Goal: Task Accomplishment & Management: Complete application form

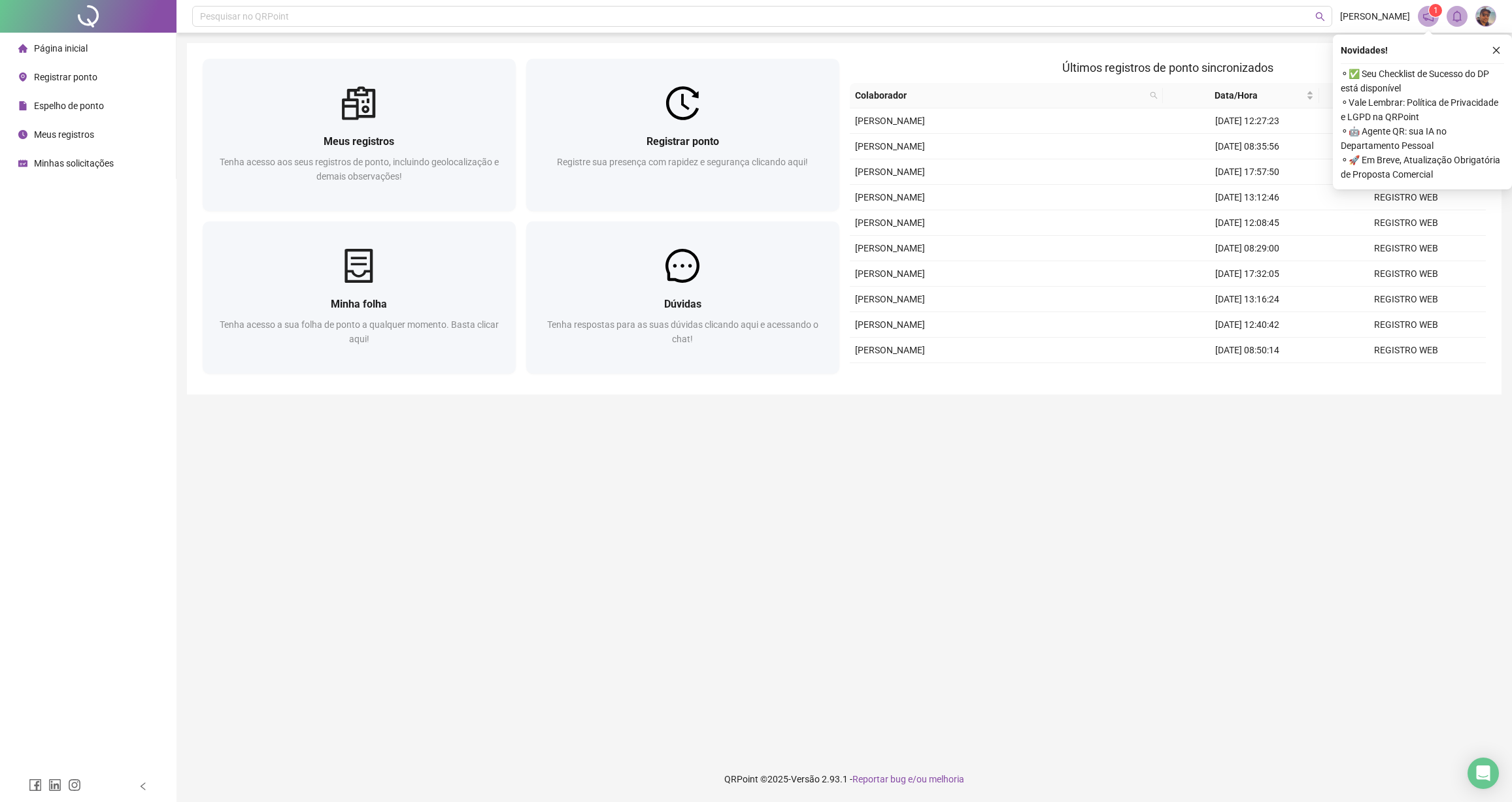
click at [89, 103] on span "Espelho de ponto" at bounding box center [69, 105] width 70 height 10
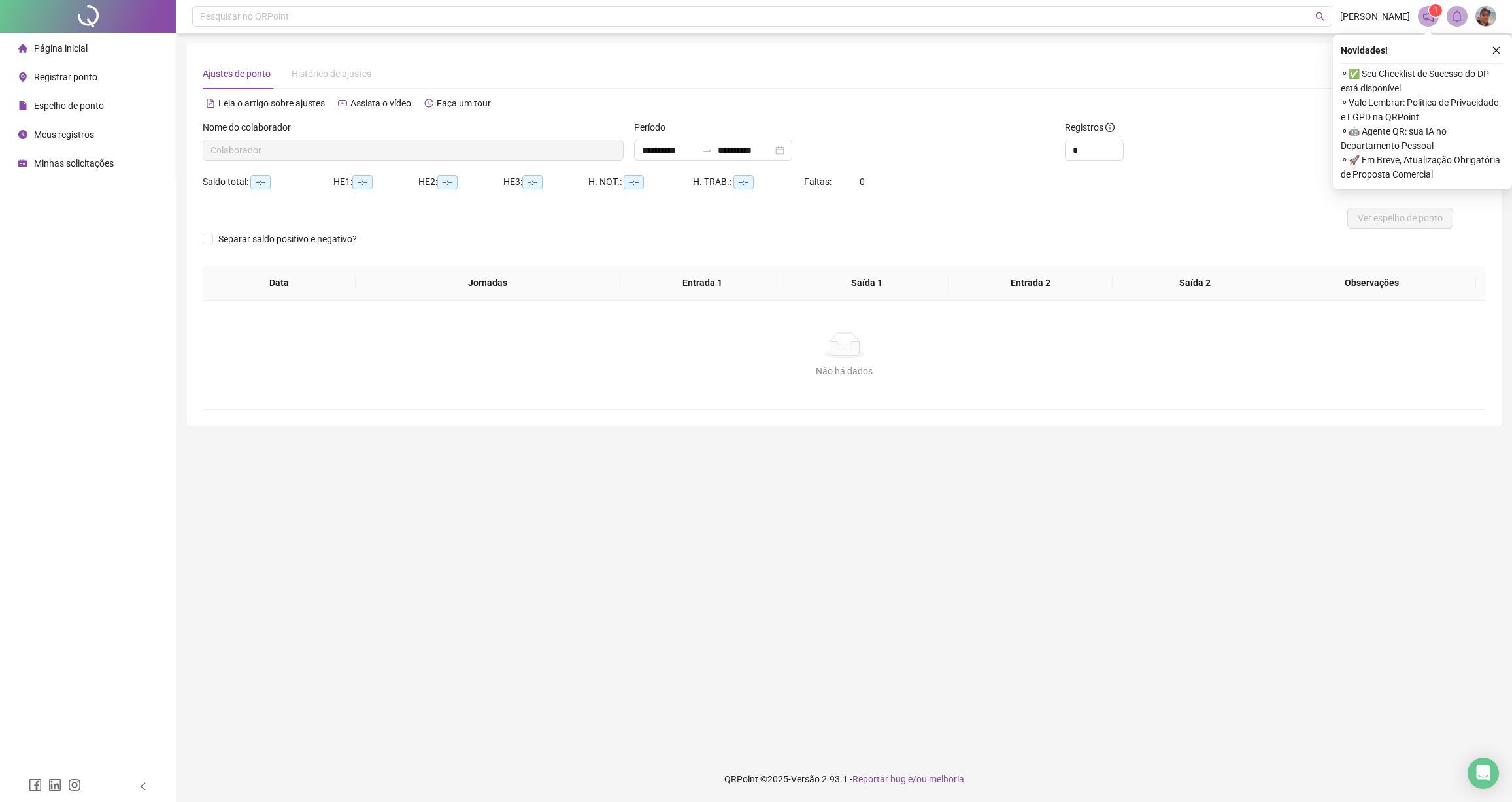
click at [64, 52] on span "Página inicial" at bounding box center [60, 48] width 53 height 10
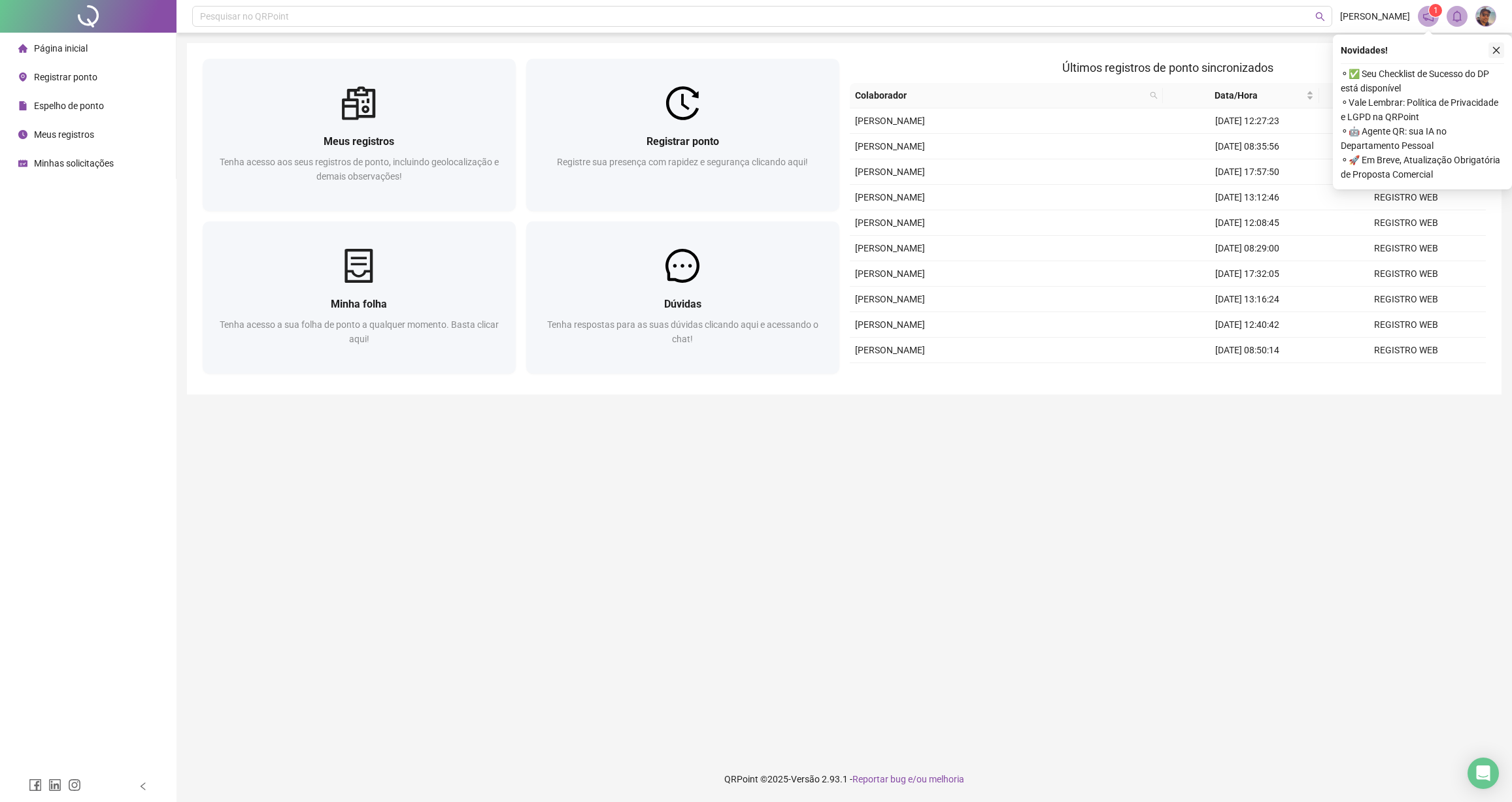
click at [1496, 52] on icon "close" at bounding box center [1496, 50] width 9 height 9
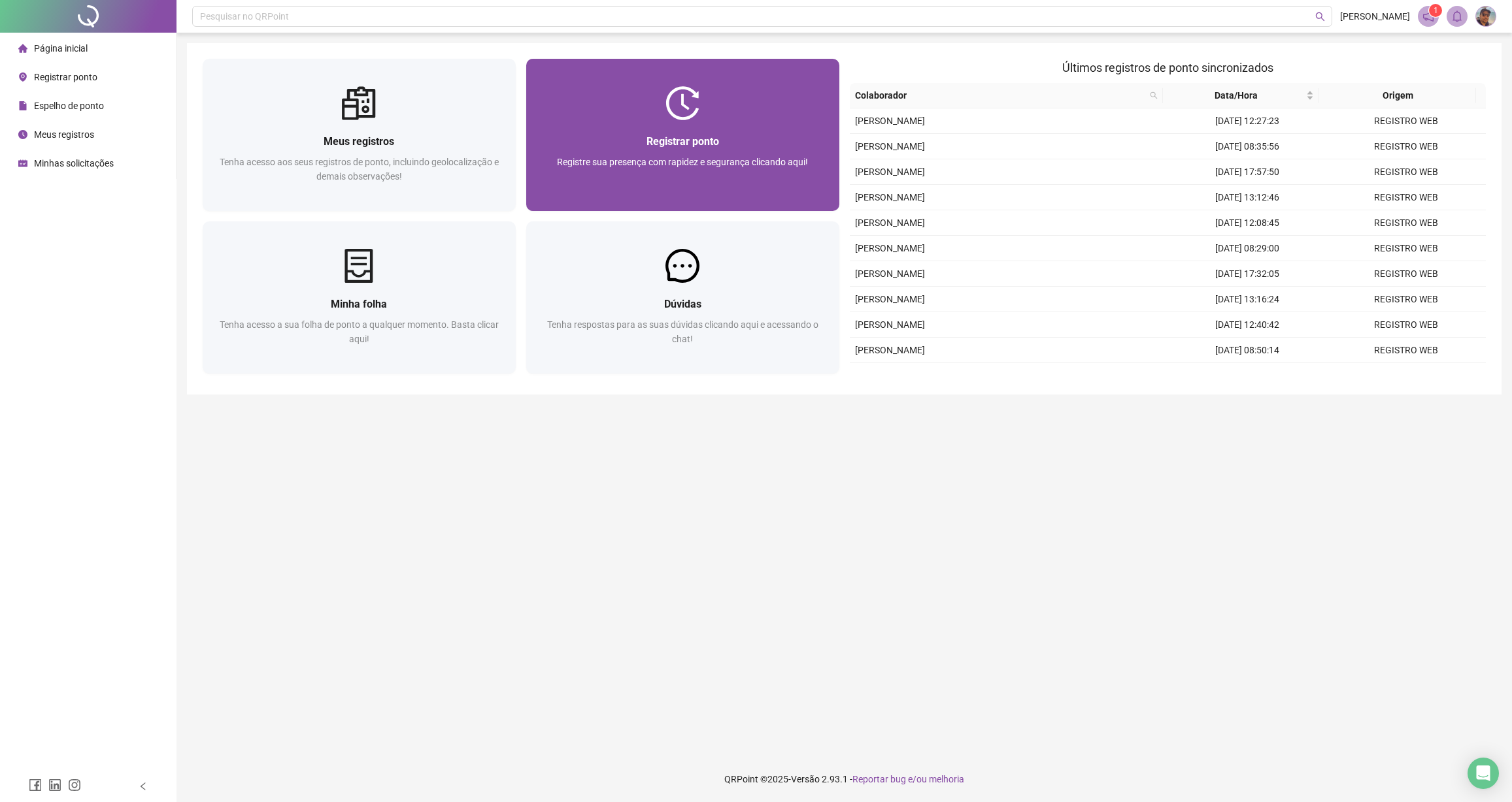
click at [623, 171] on div "Registre sua presença com rapidez e segurança clicando aqui!" at bounding box center [682, 176] width 282 height 43
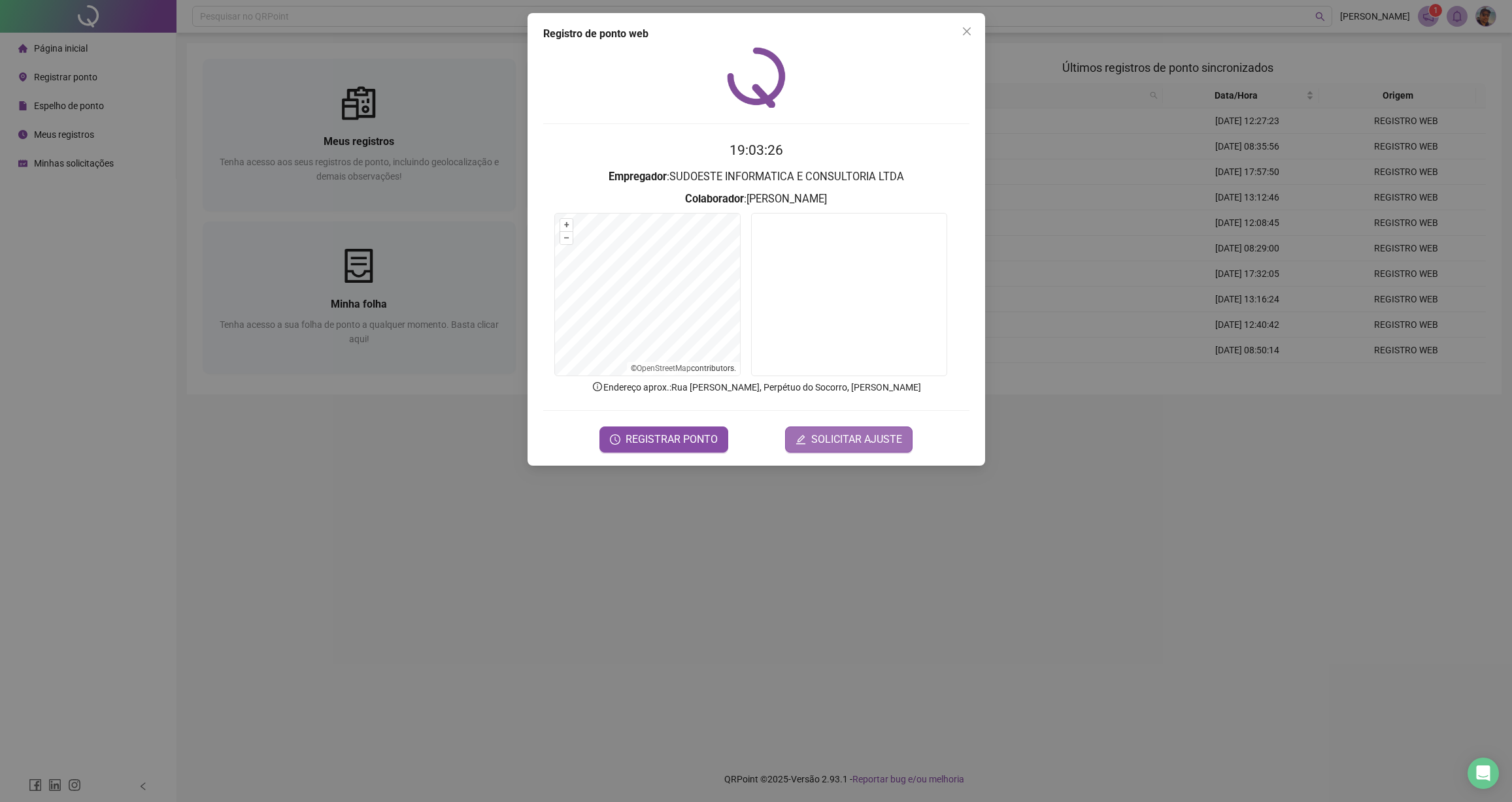
click at [859, 446] on span "SOLICITAR AJUSTE" at bounding box center [857, 439] width 91 height 15
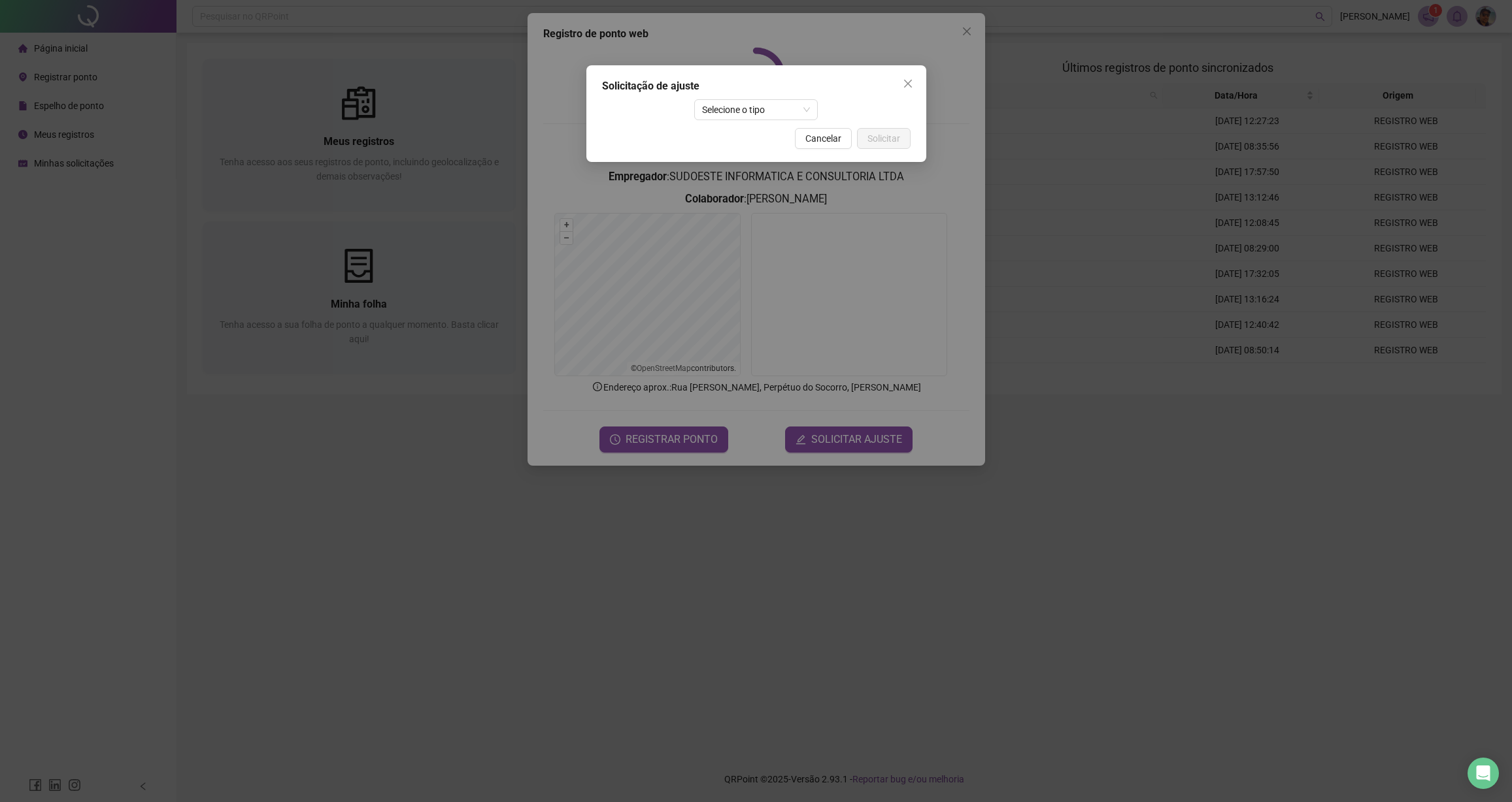
click at [744, 120] on div "Solicitação de ajuste Selecione o tipo Cancelar Solicitar" at bounding box center [756, 113] width 340 height 97
click at [746, 114] on span "Selecione o tipo" at bounding box center [756, 110] width 108 height 20
click at [747, 143] on div "Ajuste manual" at bounding box center [756, 136] width 103 height 15
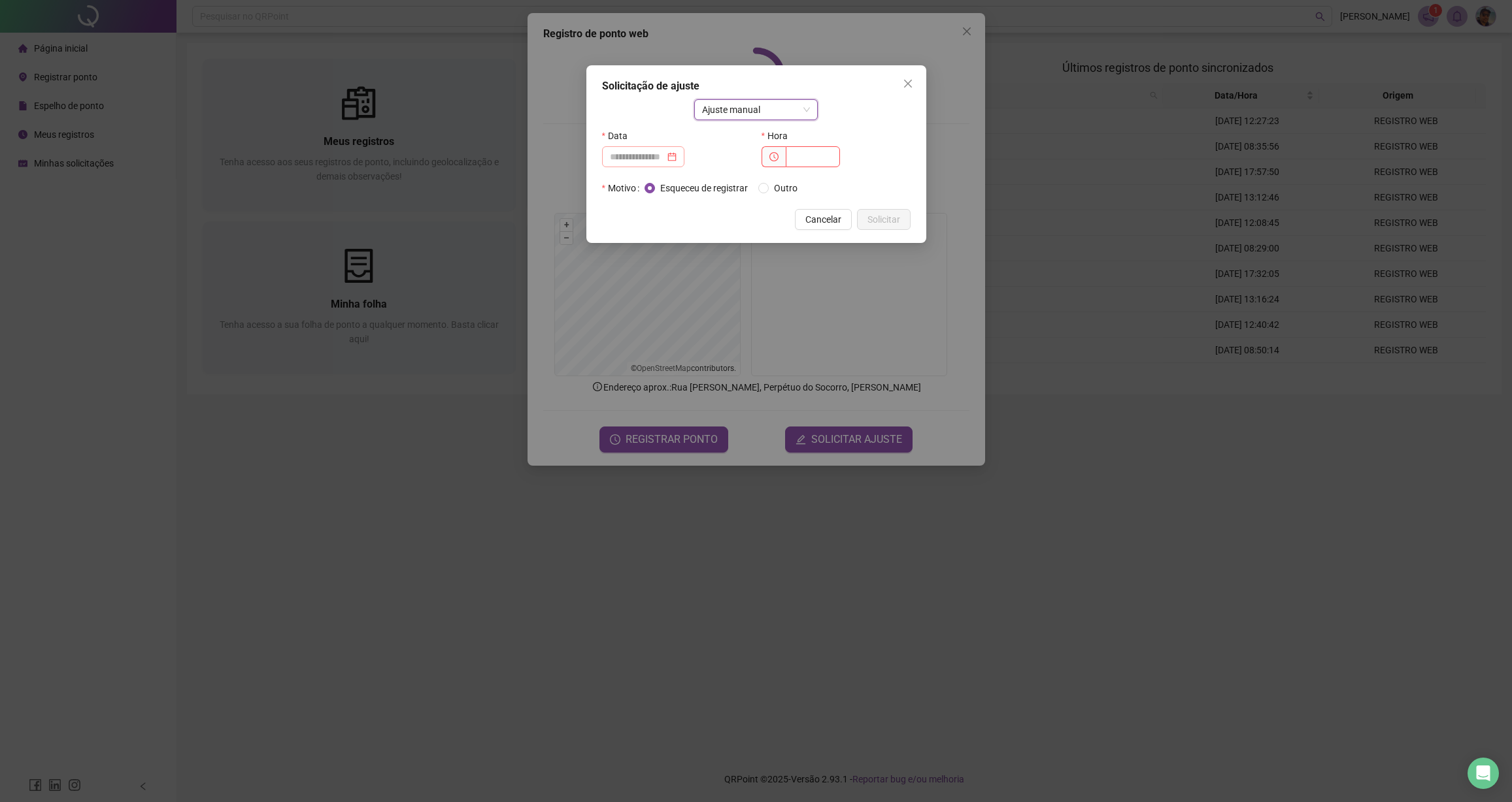
click at [671, 157] on div at bounding box center [643, 157] width 67 height 15
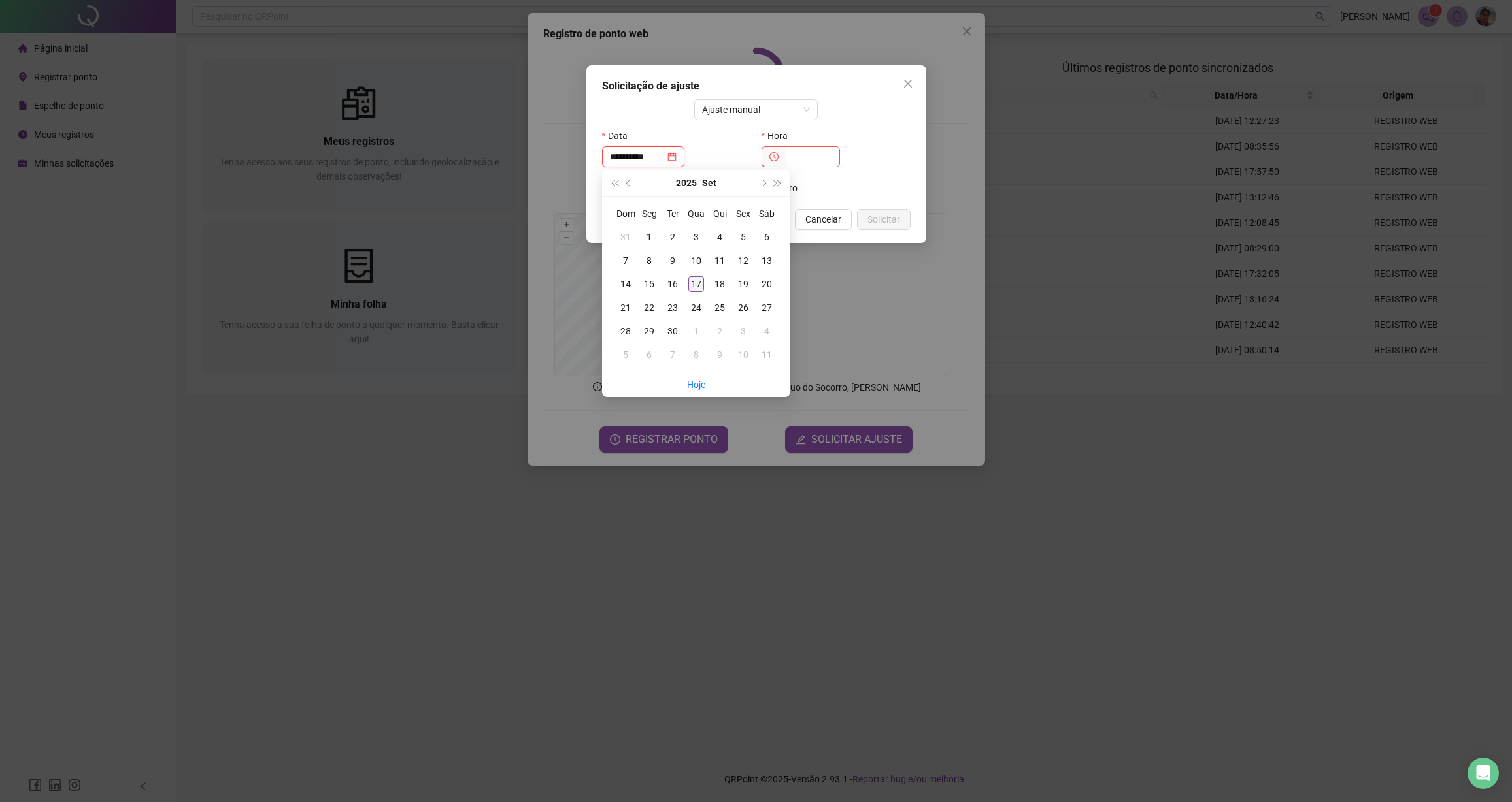
type input "**********"
click at [693, 284] on div "17" at bounding box center [696, 284] width 15 height 15
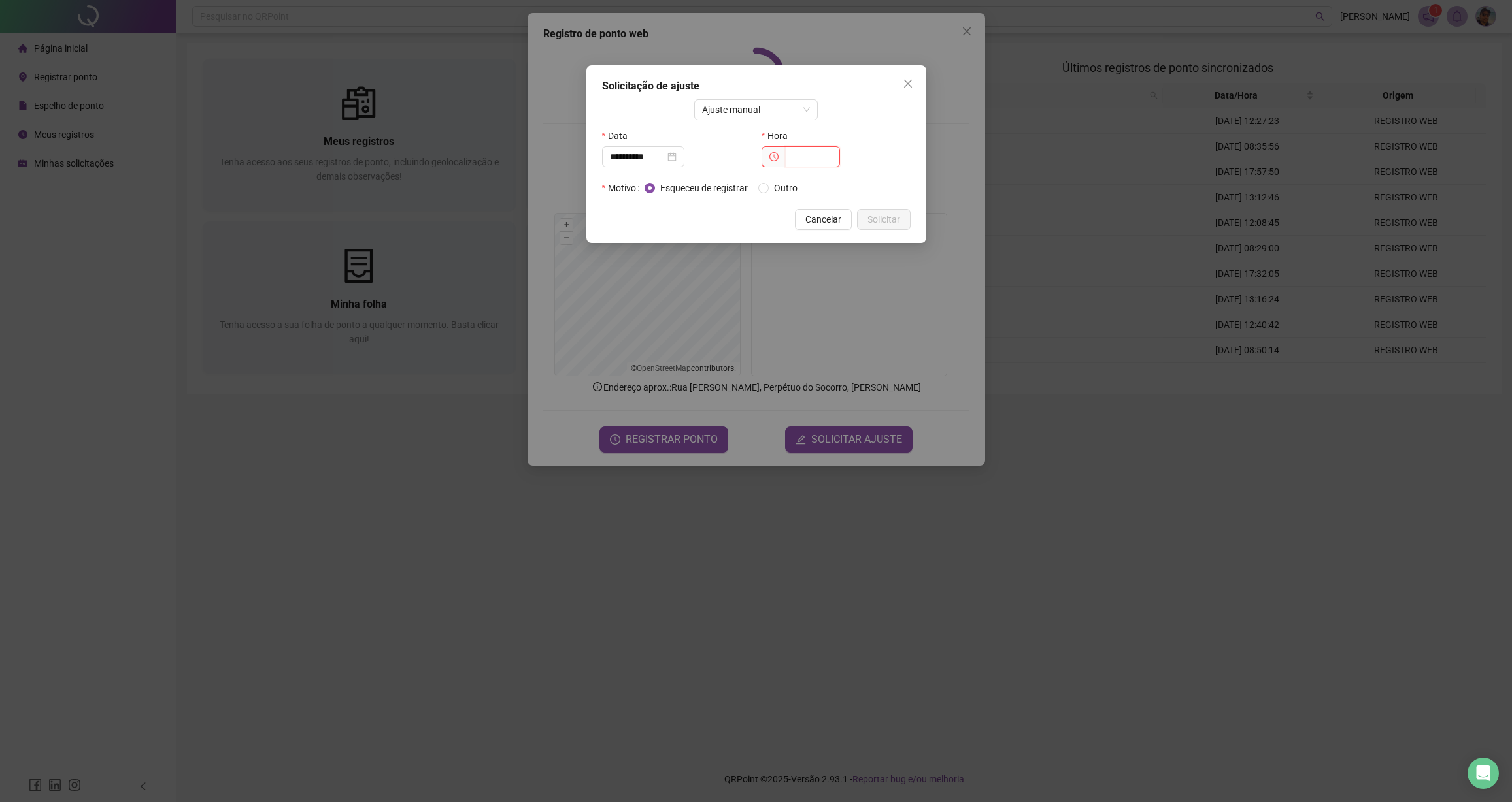
click at [819, 156] on input "text" at bounding box center [813, 157] width 54 height 21
type input "*****"
click at [786, 192] on span "Outro" at bounding box center [786, 188] width 34 height 15
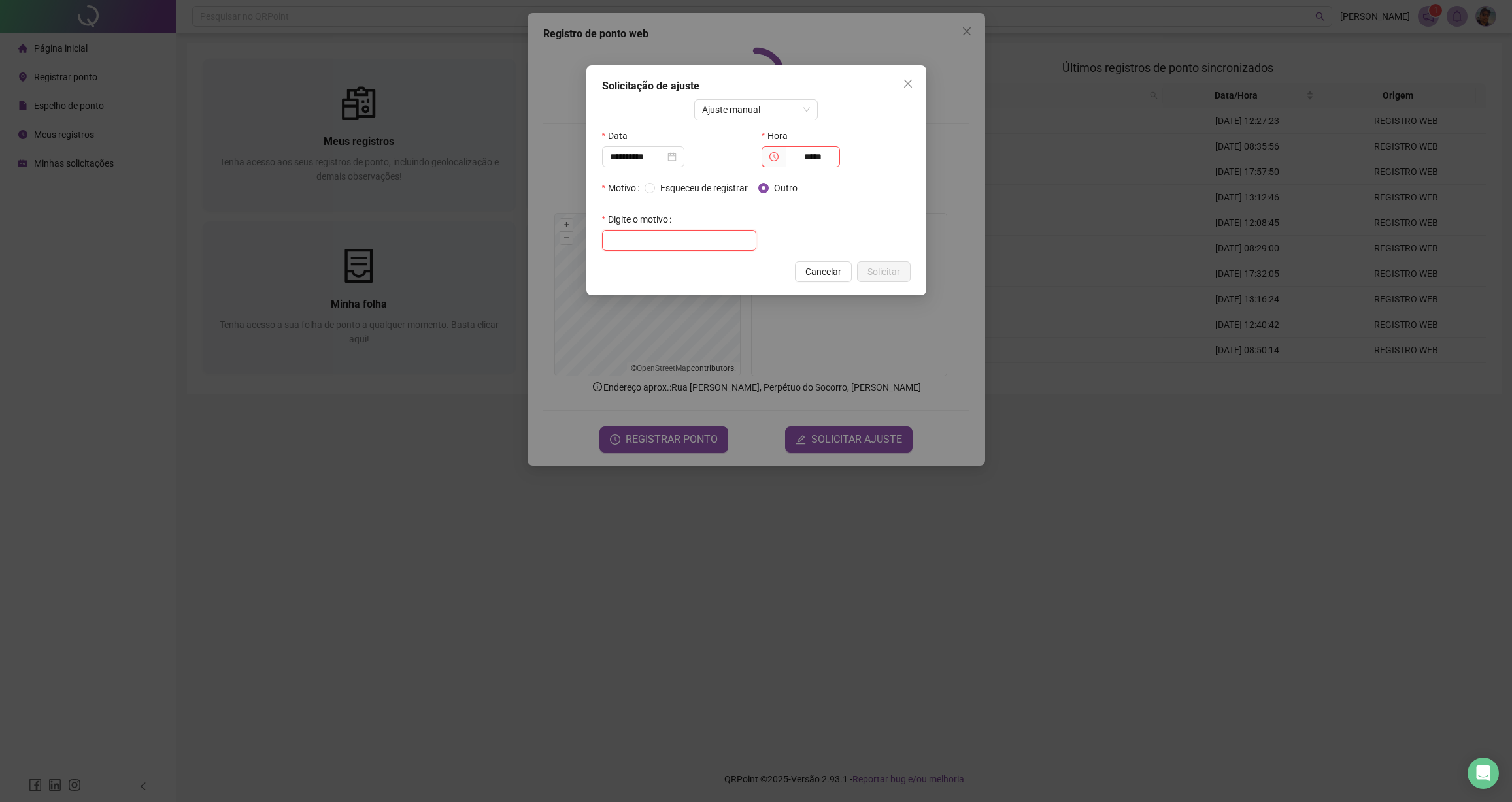
click at [710, 238] on input "text" at bounding box center [679, 240] width 154 height 21
type input "**********"
click at [904, 274] on button "Solicitar" at bounding box center [883, 271] width 53 height 21
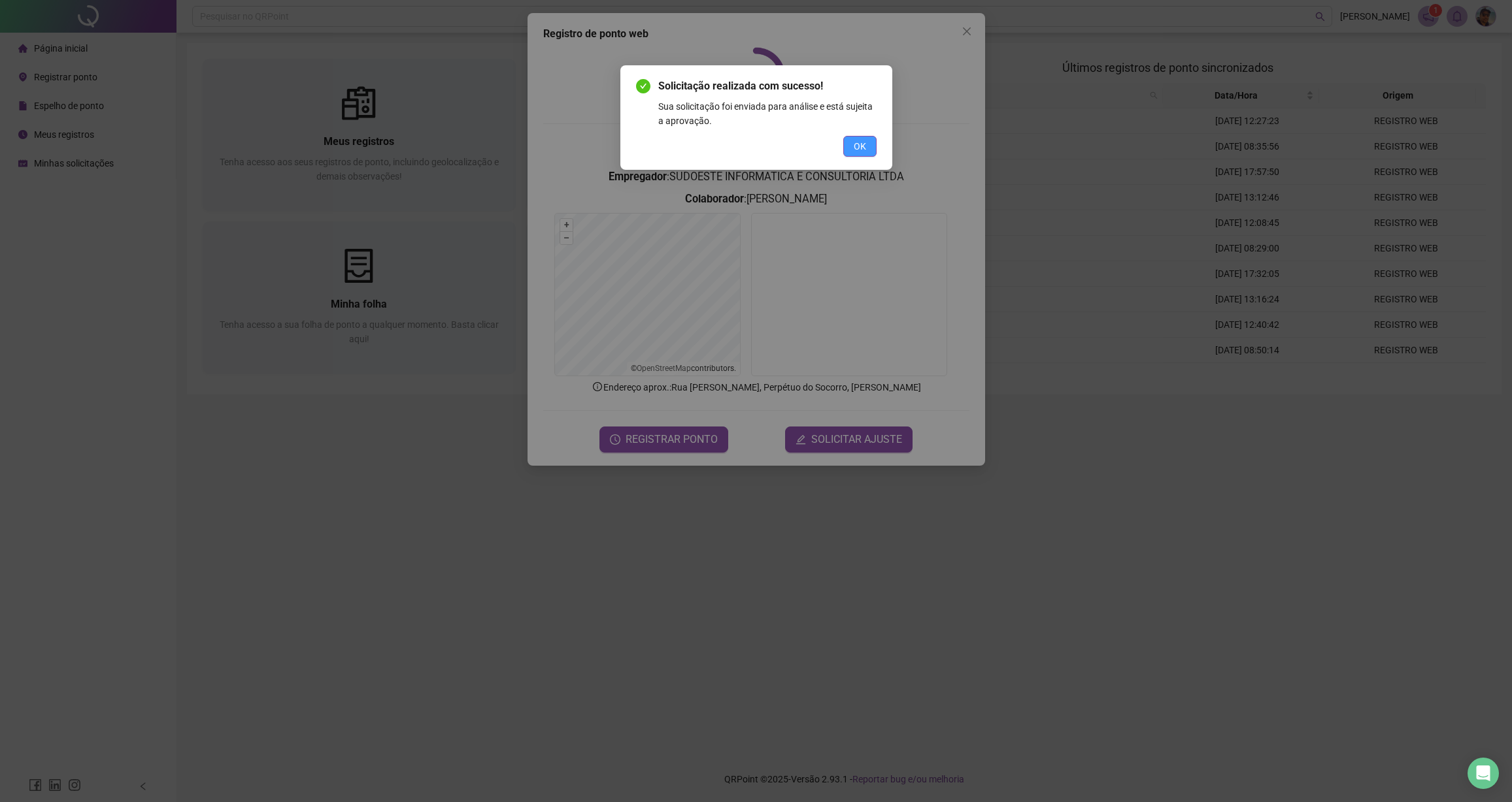
click at [855, 139] on span "OK" at bounding box center [860, 146] width 12 height 15
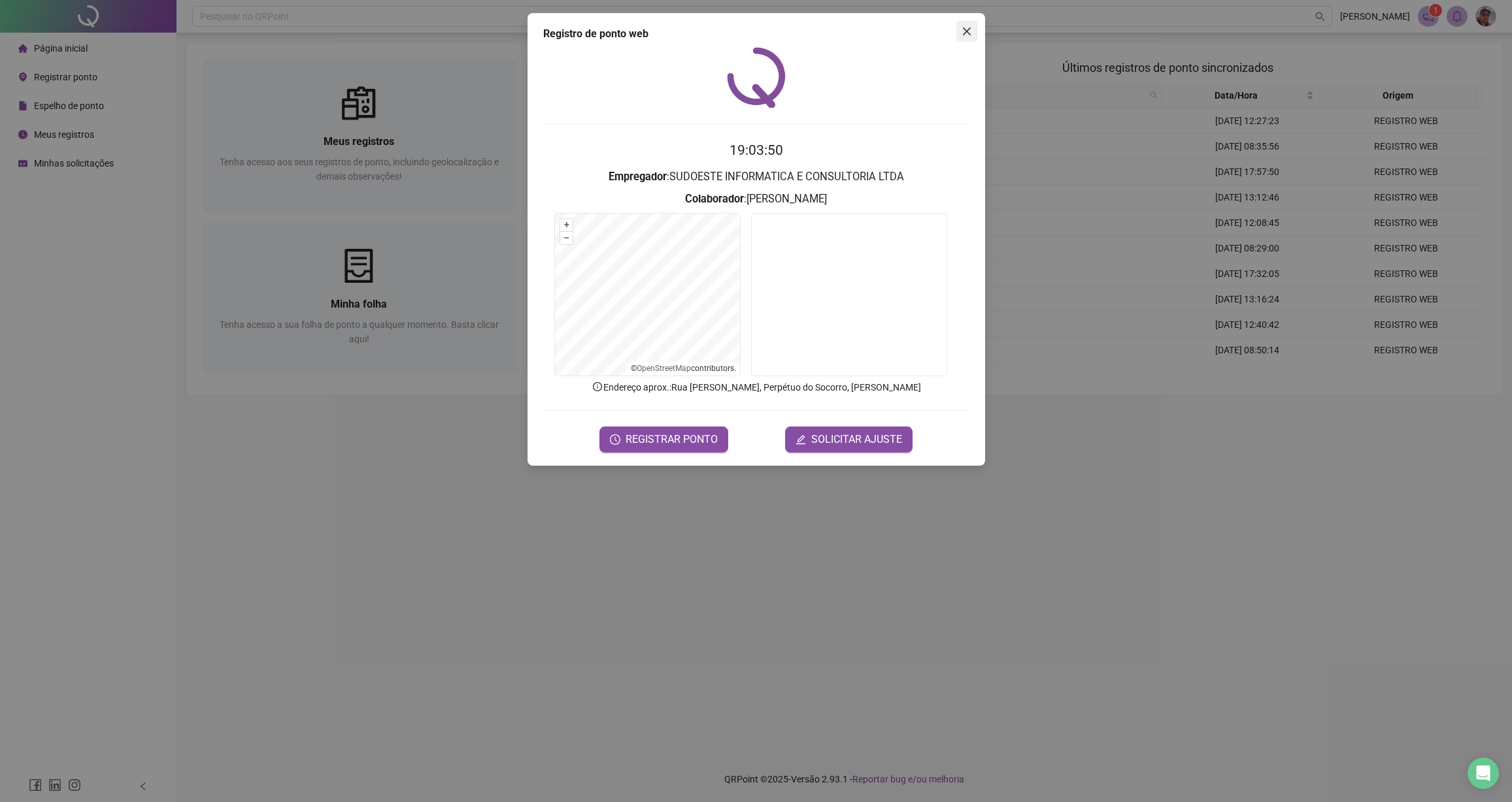
click at [961, 37] on button "Close" at bounding box center [967, 31] width 21 height 21
